Goal: Task Accomplishment & Management: Complete application form

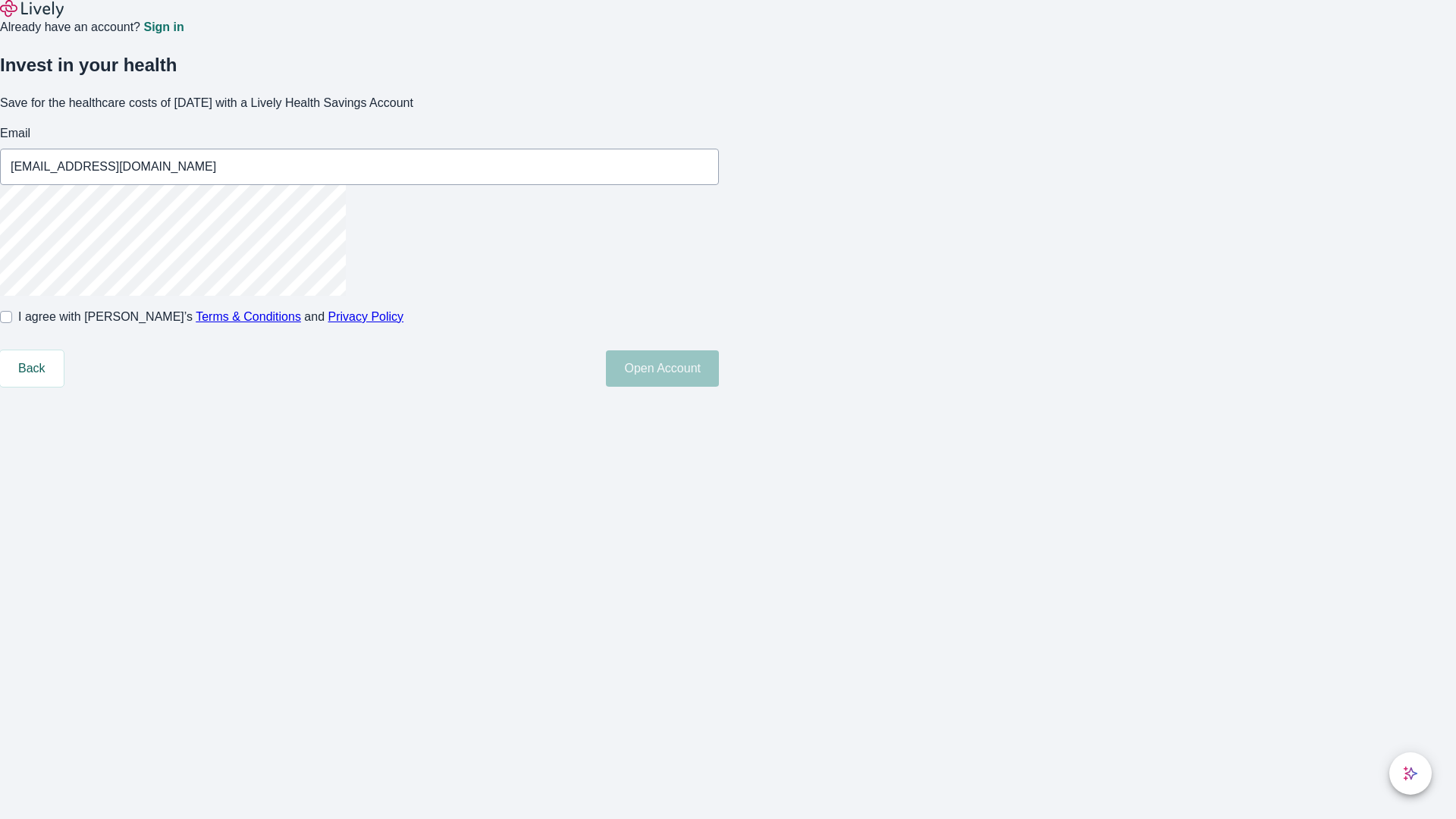
click at [12, 323] on input "I agree with Lively’s Terms & Conditions and Privacy Policy" at bounding box center [6, 317] width 12 height 12
checkbox input "true"
click at [719, 387] on button "Open Account" at bounding box center [662, 369] width 113 height 37
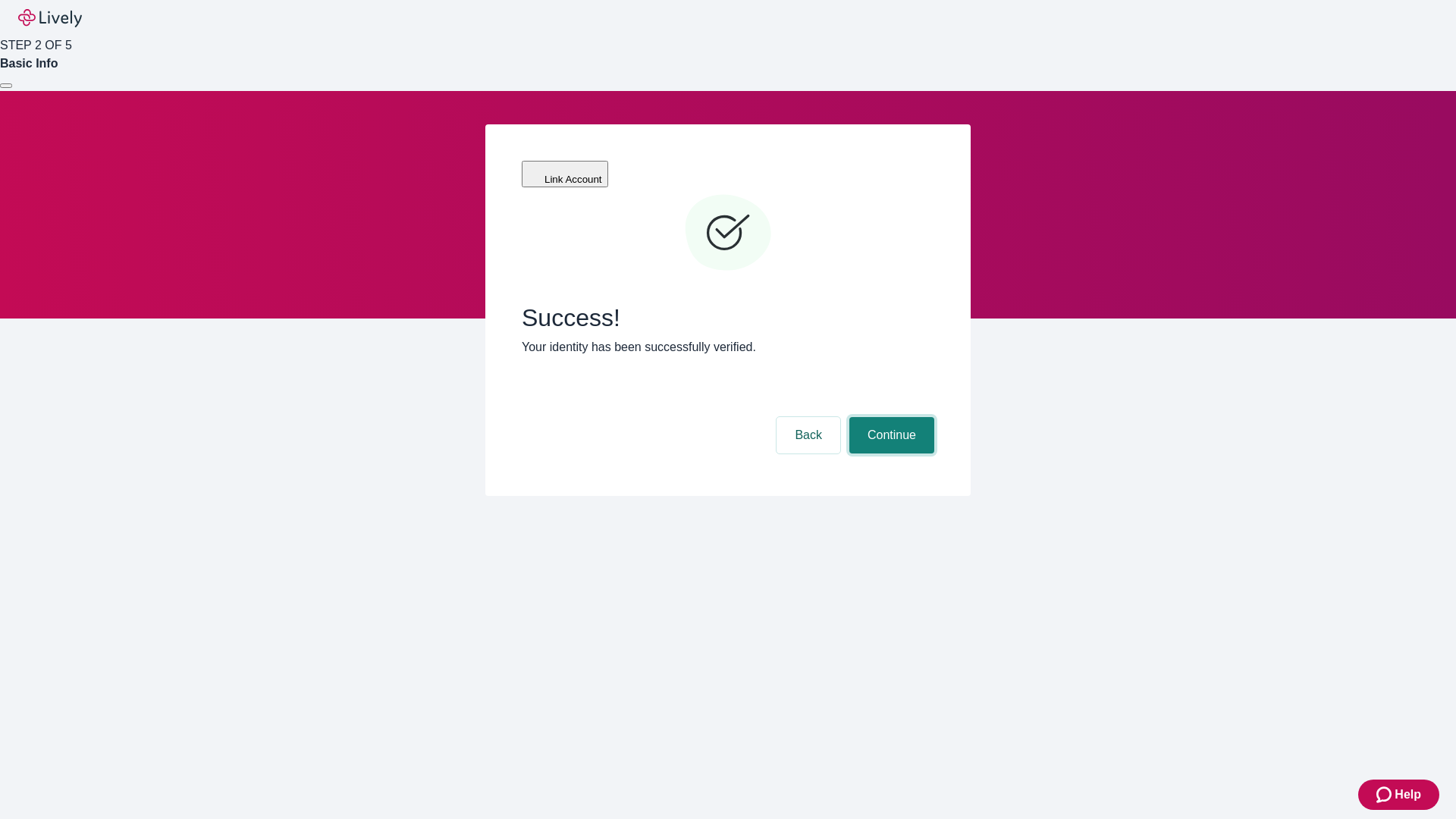
click at [890, 417] on button "Continue" at bounding box center [891, 435] width 85 height 37
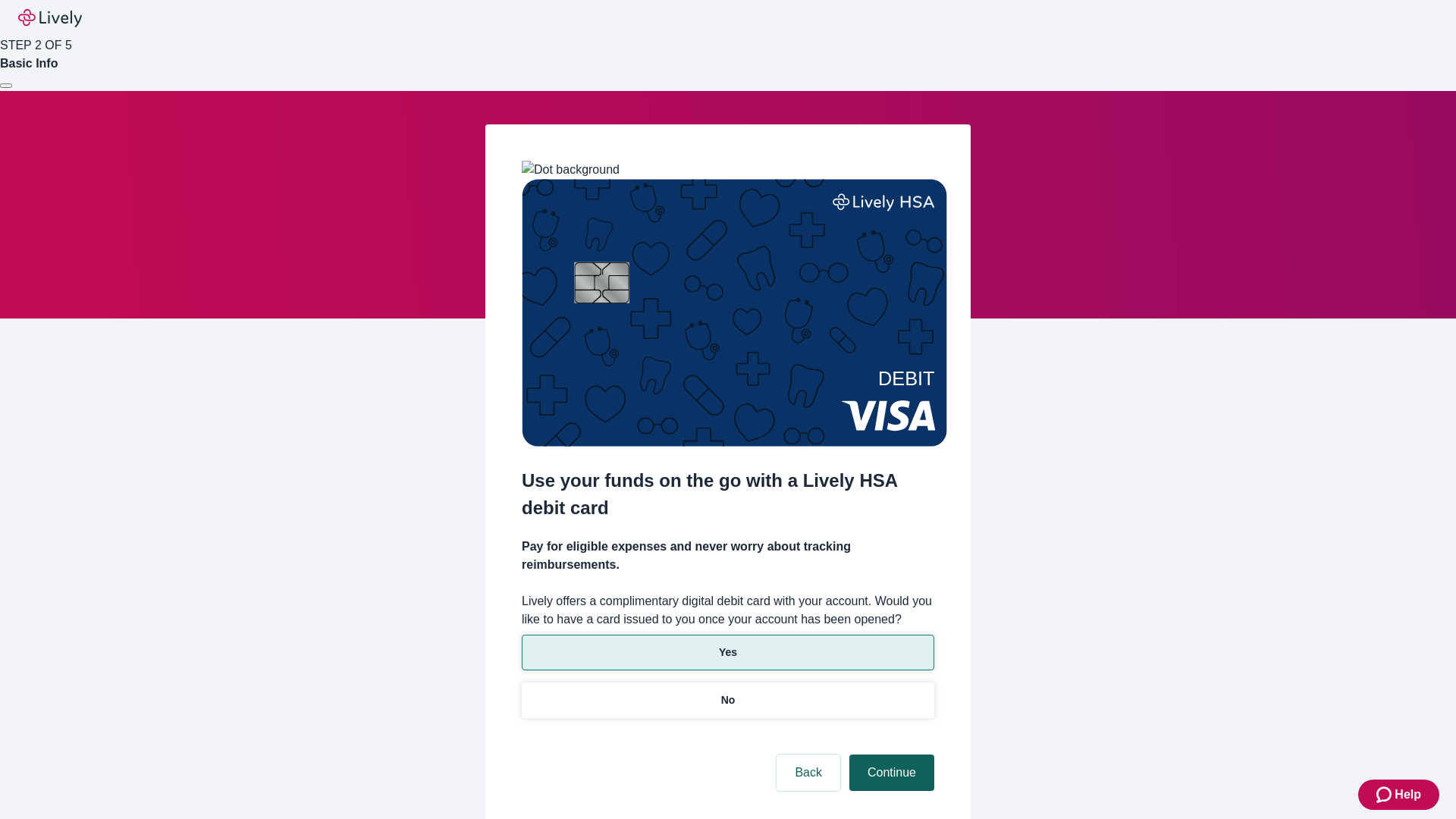
click at [728, 644] on p "Yes" at bounding box center [728, 652] width 18 height 16
click at [890, 755] on button "Continue" at bounding box center [891, 773] width 85 height 37
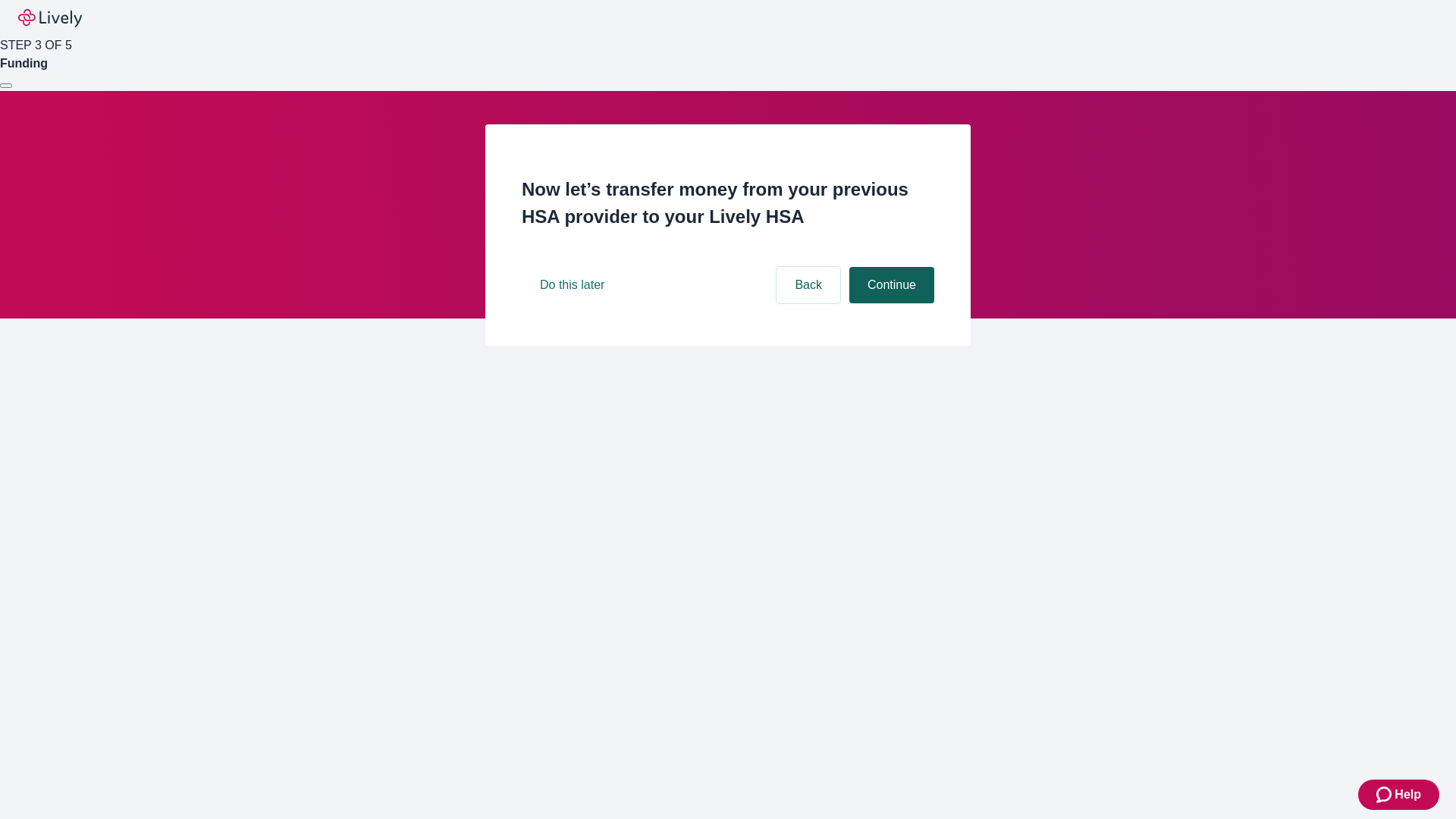
click at [890, 303] on button "Continue" at bounding box center [891, 285] width 85 height 37
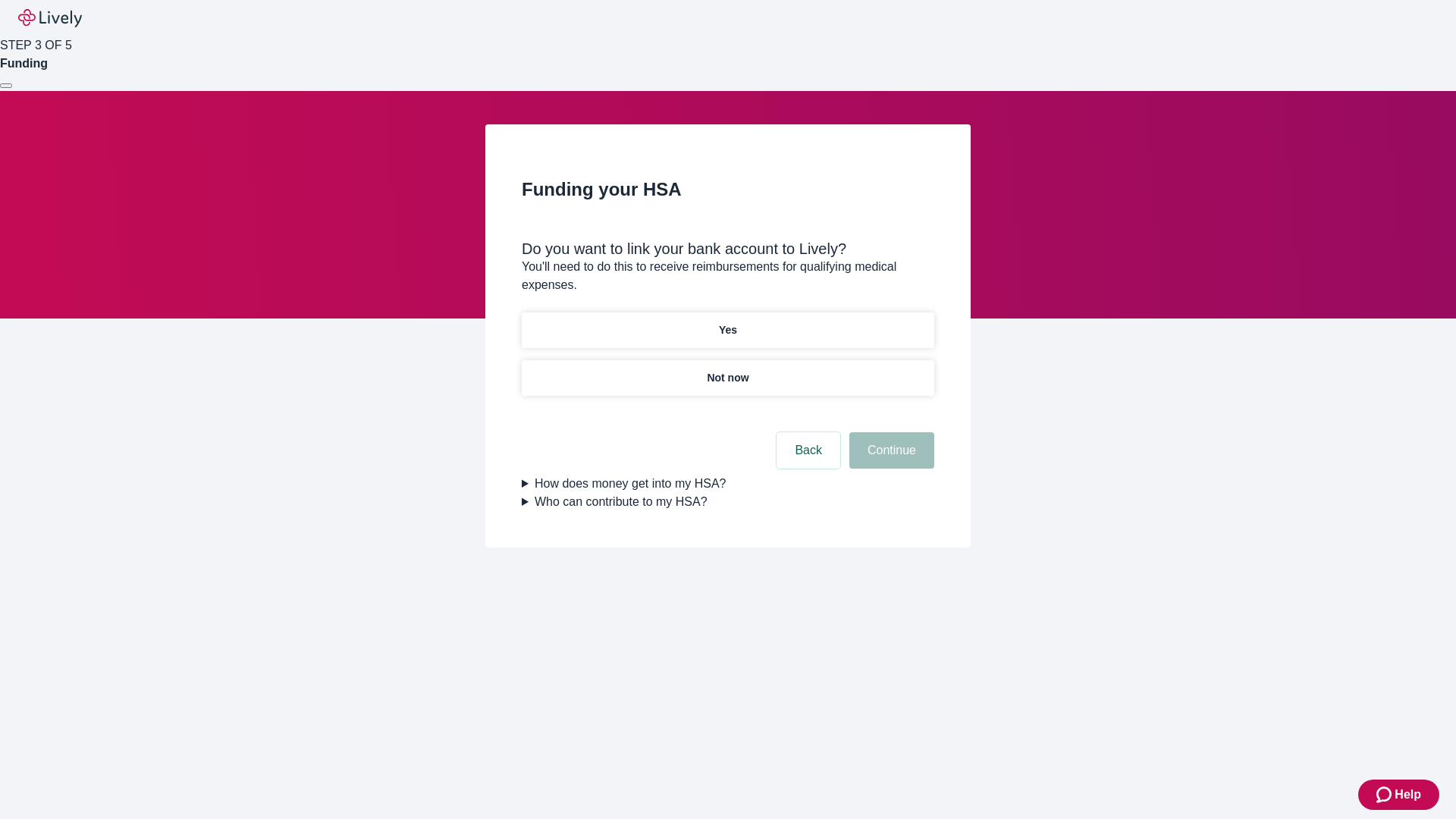
click at [728, 323] on p "Yes" at bounding box center [728, 330] width 18 height 16
click at [890, 432] on button "Continue" at bounding box center [891, 450] width 85 height 37
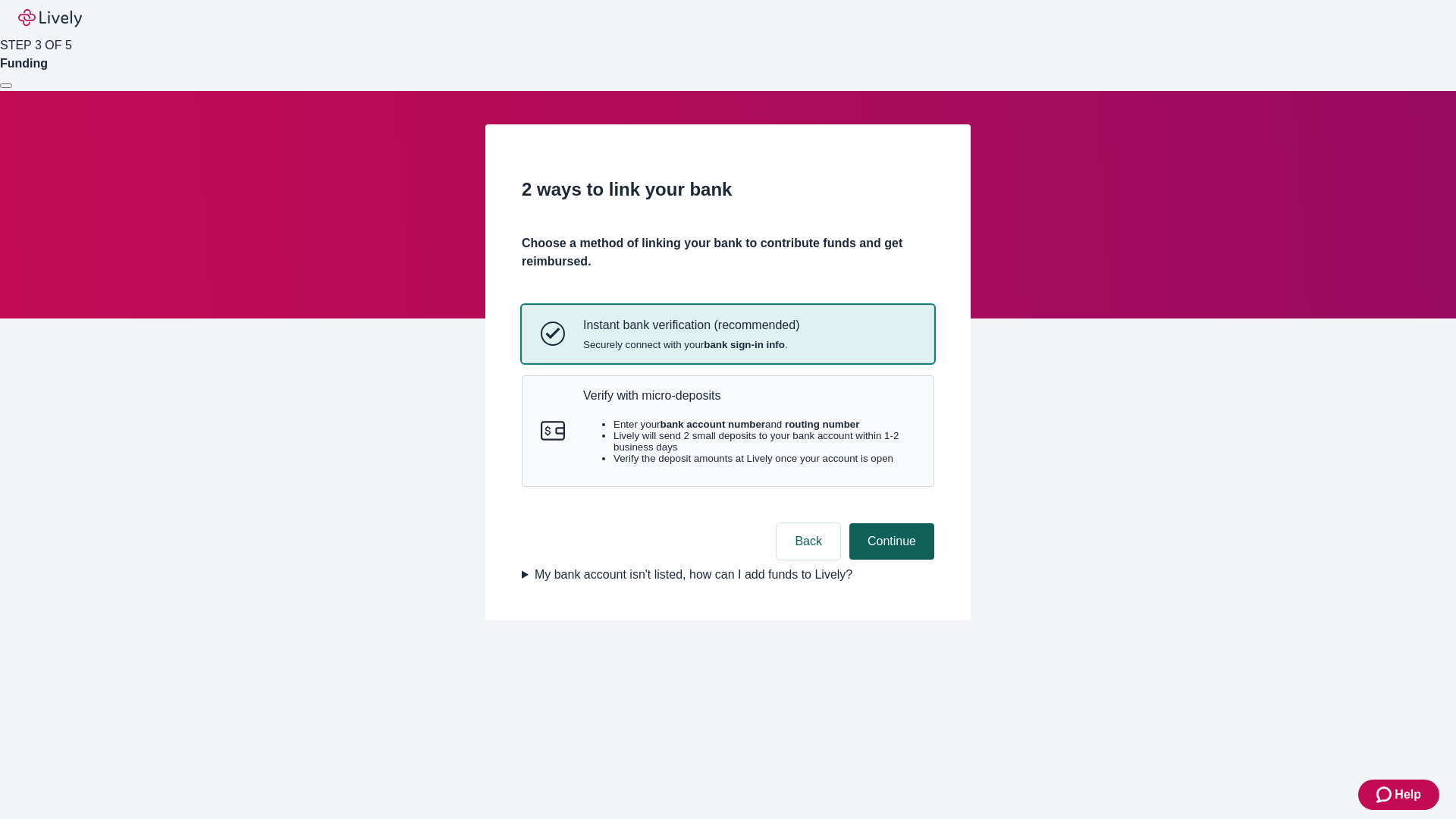
click at [749, 403] on p "Verify with micro-deposits" at bounding box center [749, 395] width 332 height 14
click at [890, 560] on button "Continue" at bounding box center [891, 542] width 85 height 37
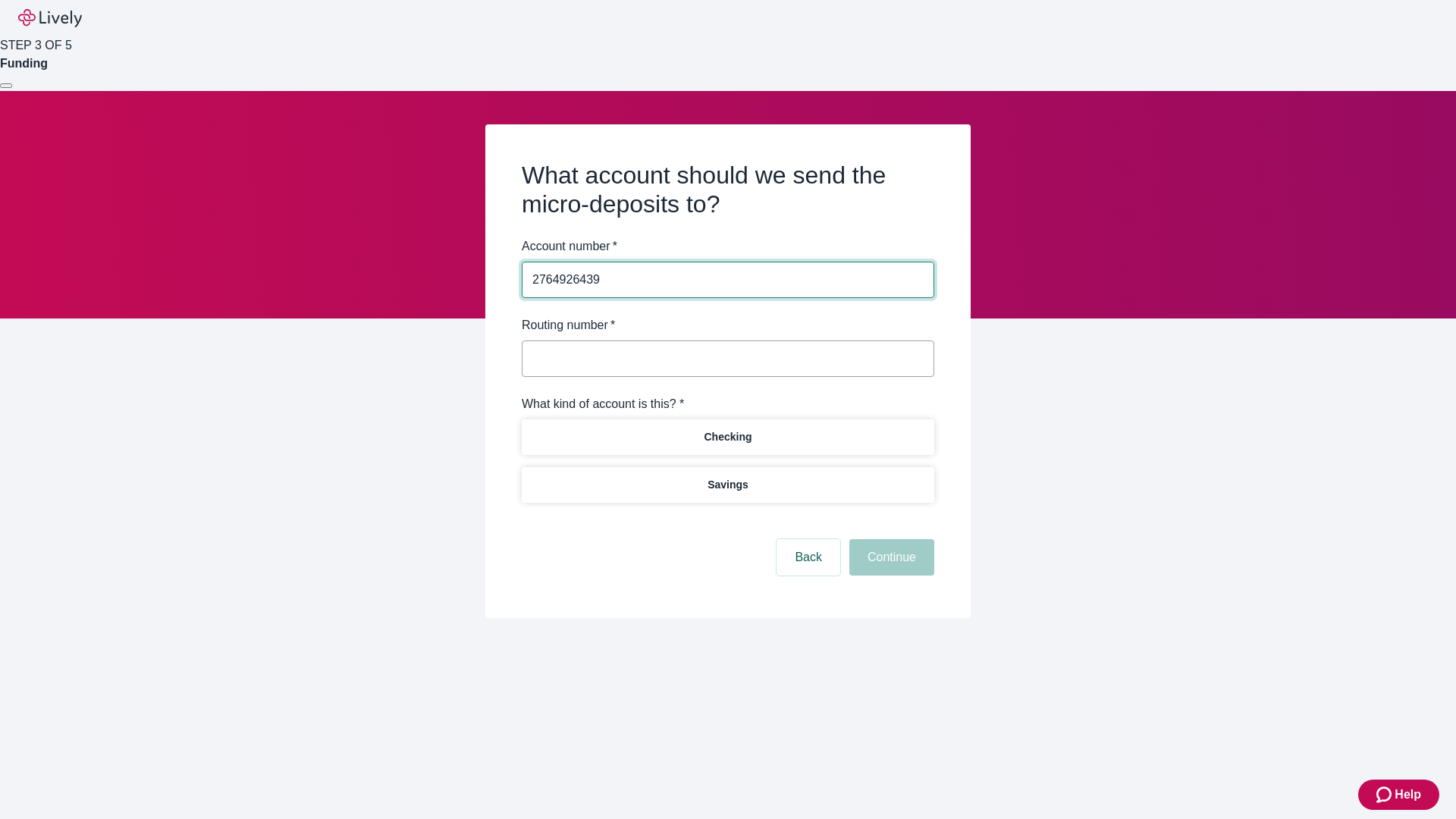
type input "2764926439"
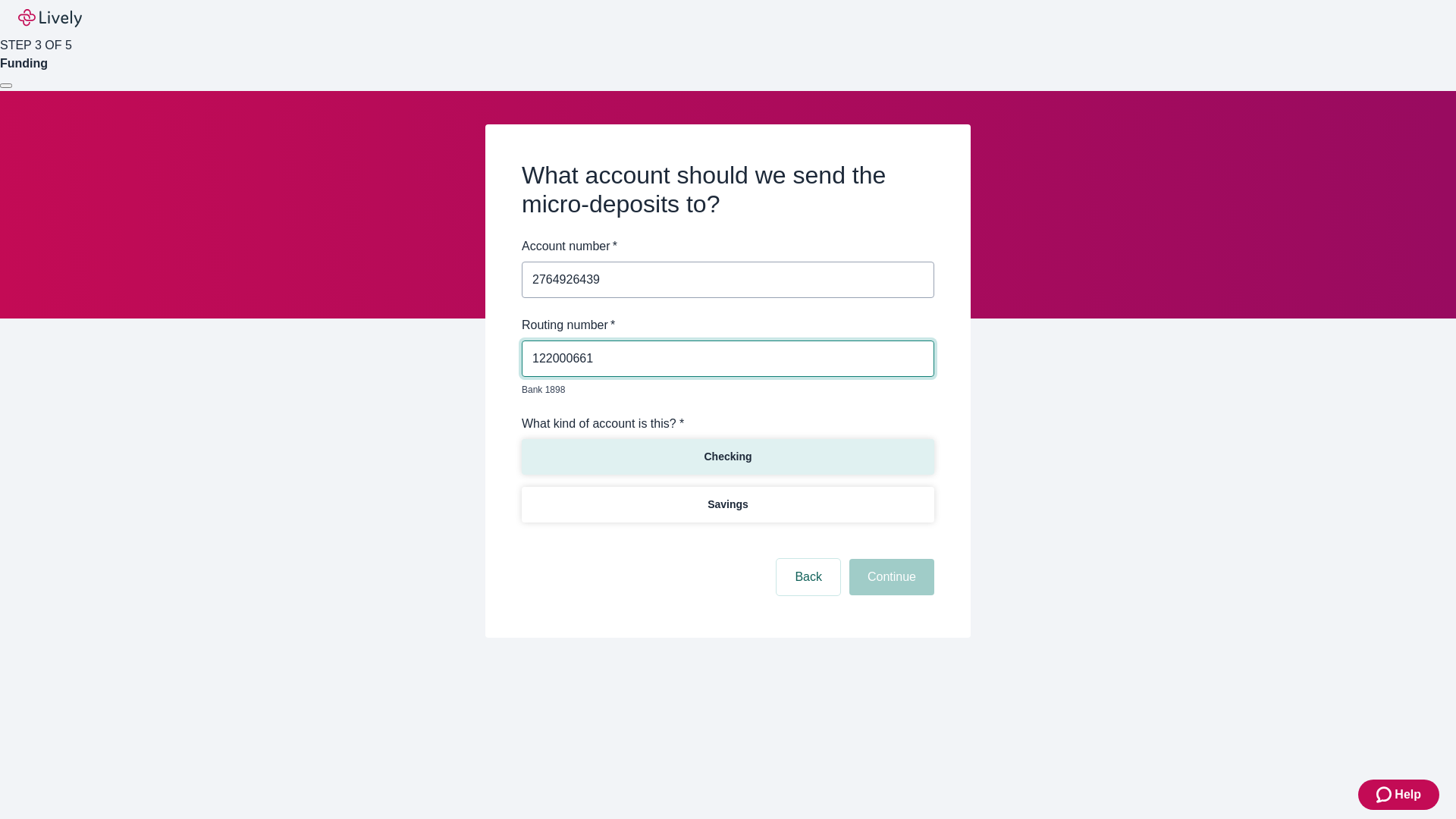
type input "122000661"
click at [728, 449] on p "Checking" at bounding box center [727, 457] width 48 height 16
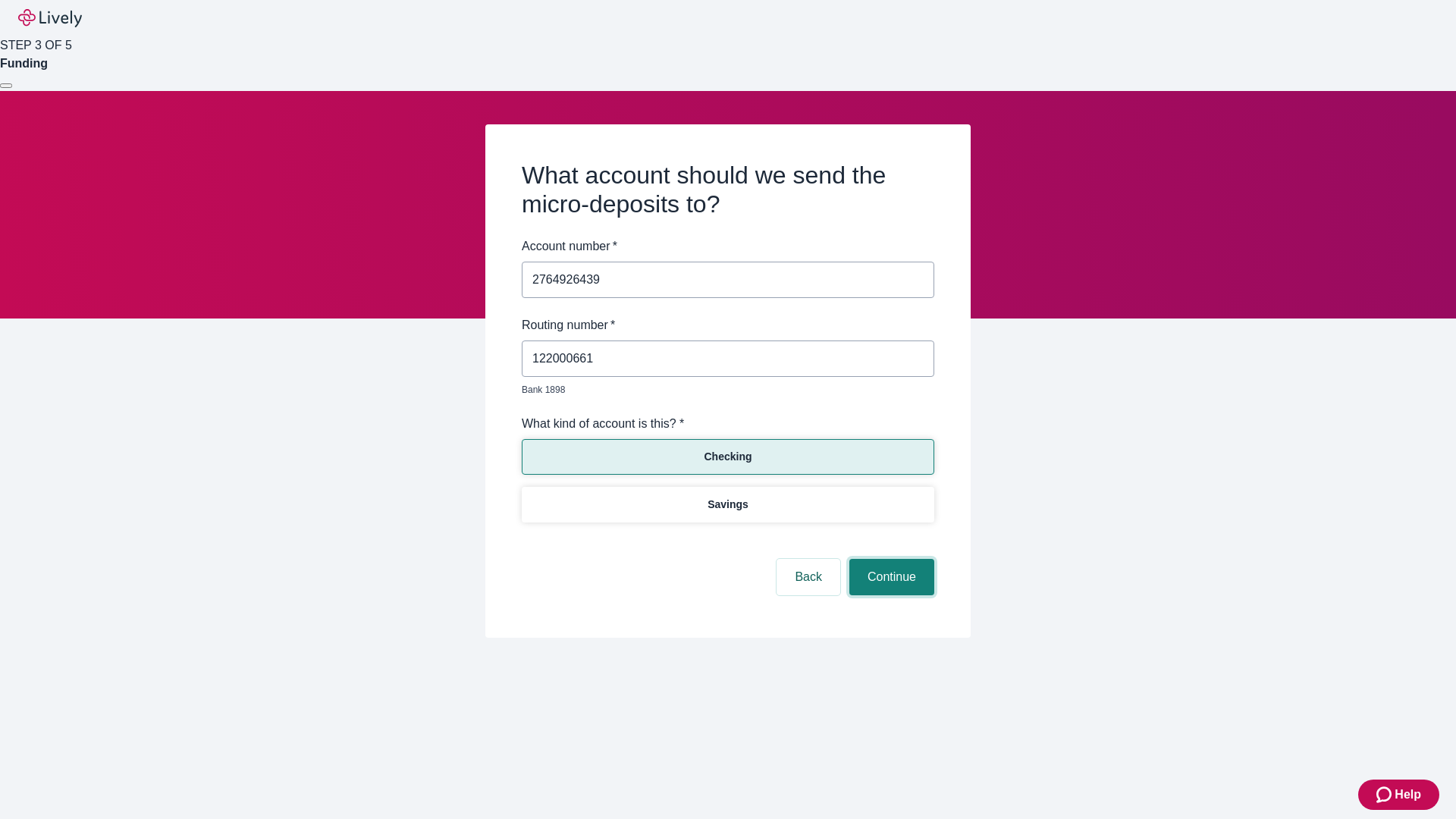
click at [890, 560] on button "Continue" at bounding box center [891, 577] width 85 height 37
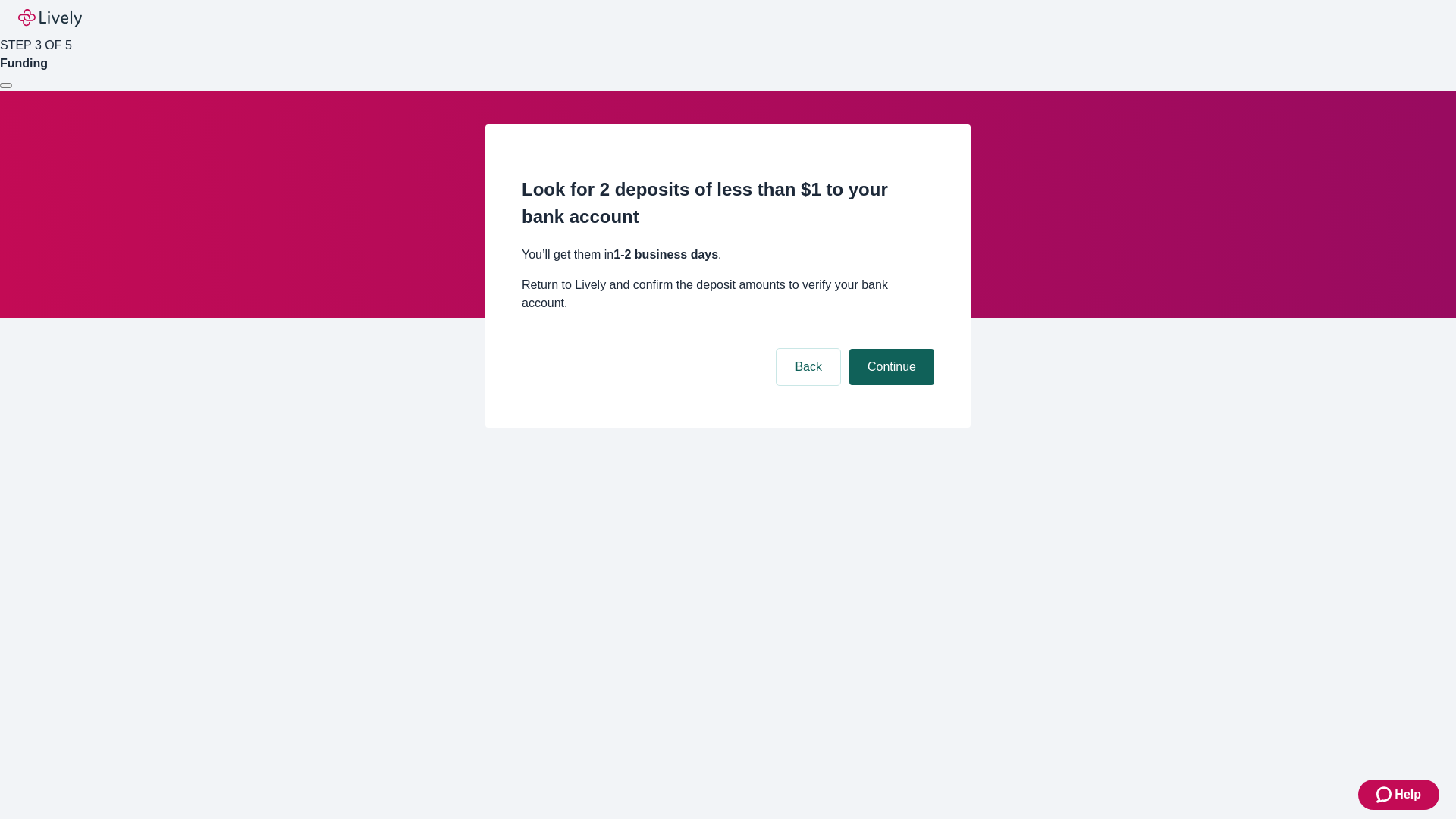
click at [890, 349] on button "Continue" at bounding box center [891, 367] width 85 height 37
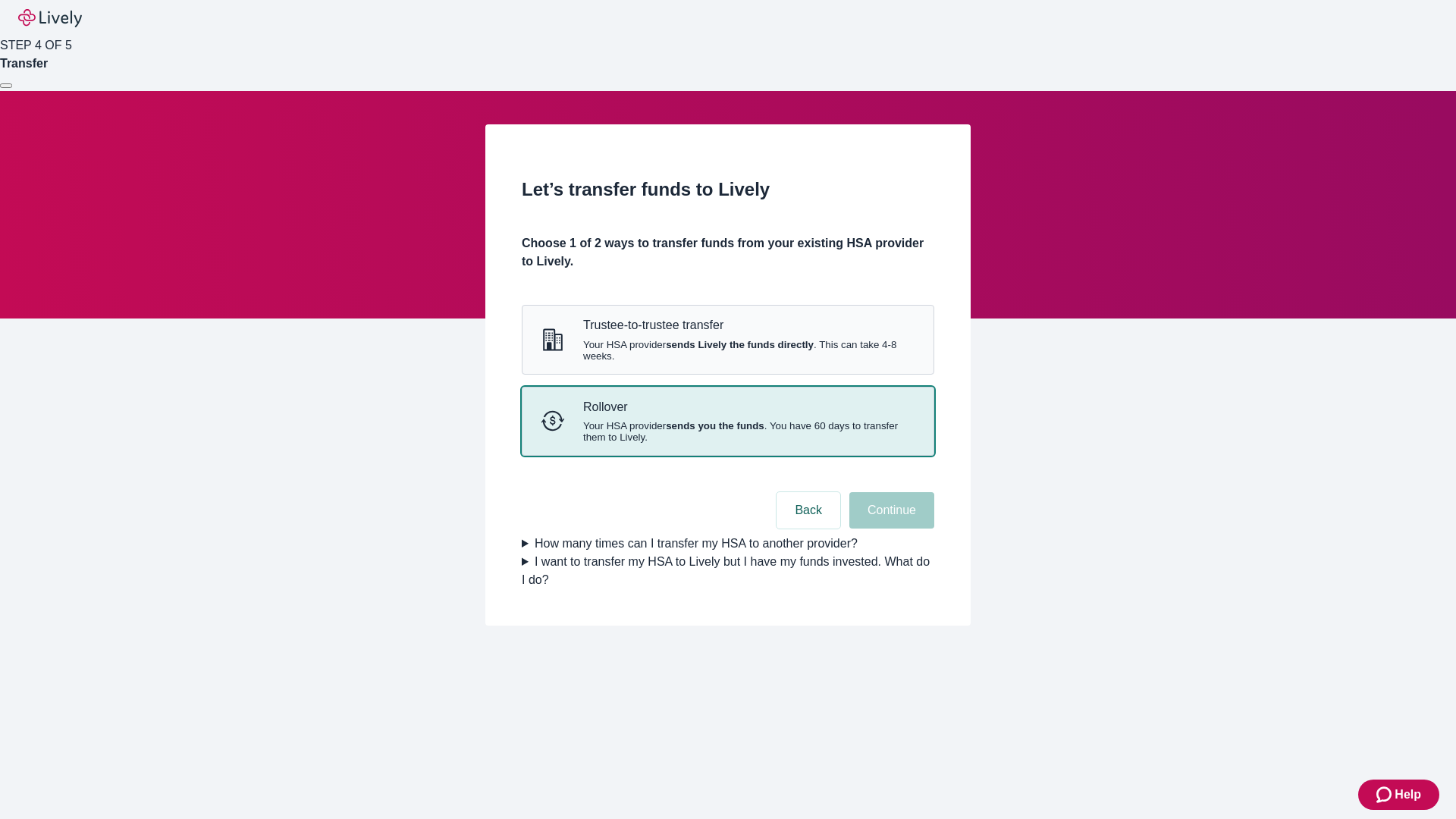
click at [728, 432] on strong "sends you the funds" at bounding box center [715, 425] width 99 height 12
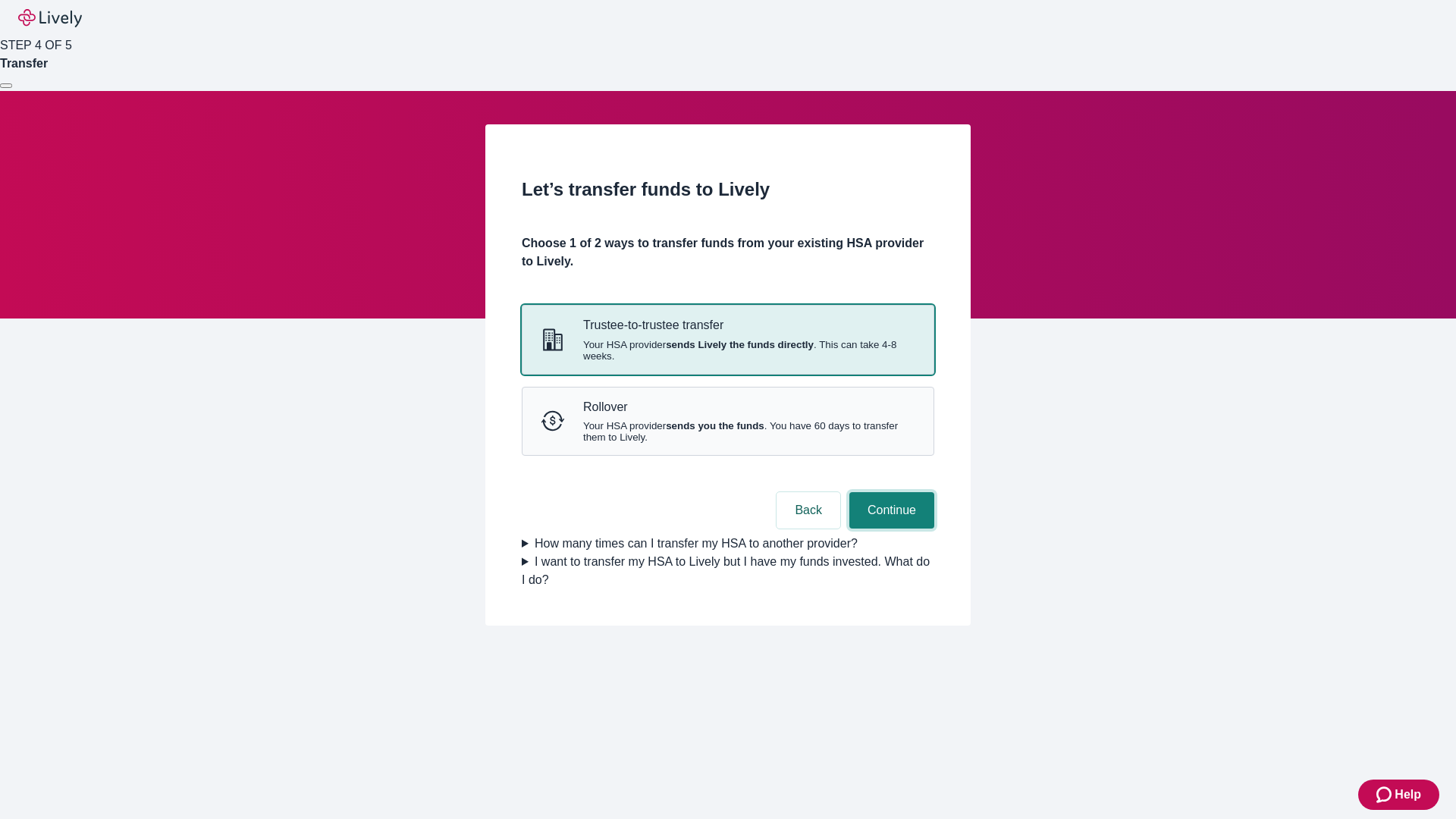
click at [890, 529] on button "Continue" at bounding box center [891, 510] width 85 height 37
